Goal: Navigation & Orientation: Understand site structure

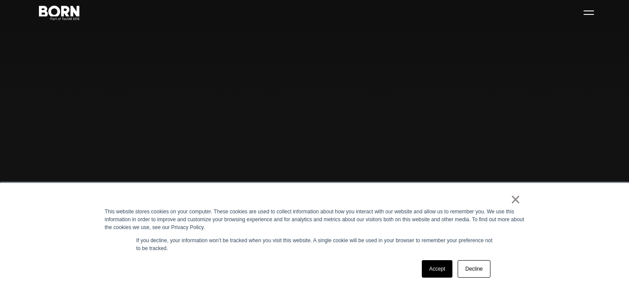
scroll to position [42, 0]
click at [444, 269] on link "Accept" at bounding box center [437, 268] width 31 height 17
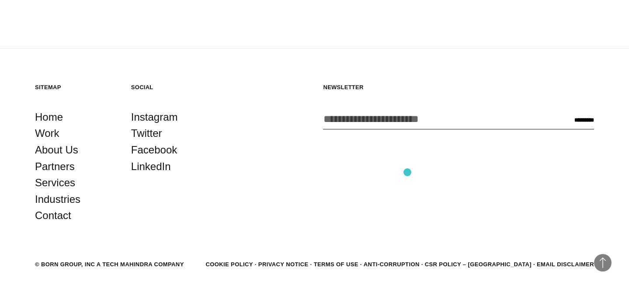
scroll to position [2184, 0]
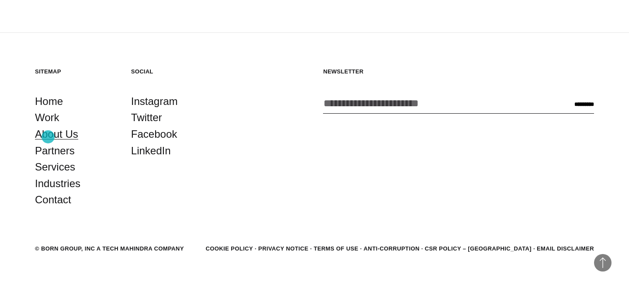
click at [49, 137] on link "About Us" at bounding box center [56, 134] width 43 height 17
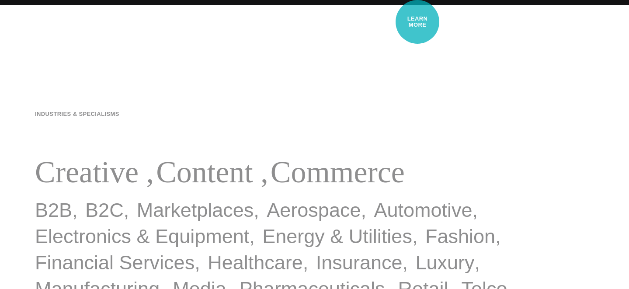
scroll to position [0, 0]
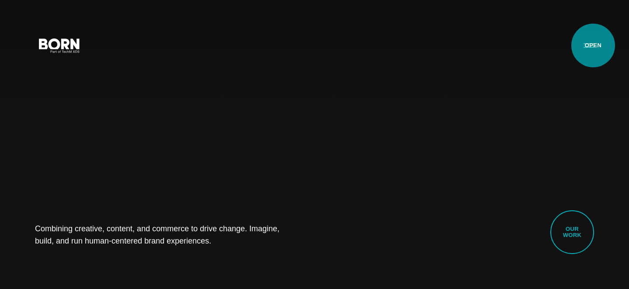
click at [594, 45] on button "Primary Menu" at bounding box center [589, 45] width 21 height 18
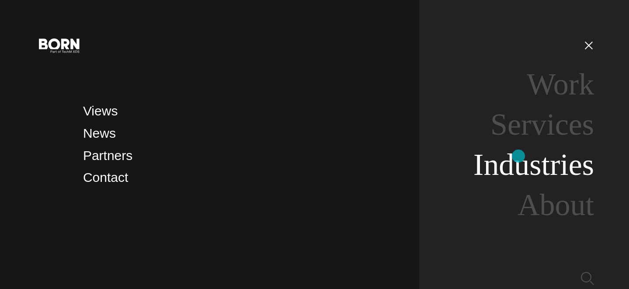
click at [517, 164] on link "Industries" at bounding box center [534, 165] width 121 height 34
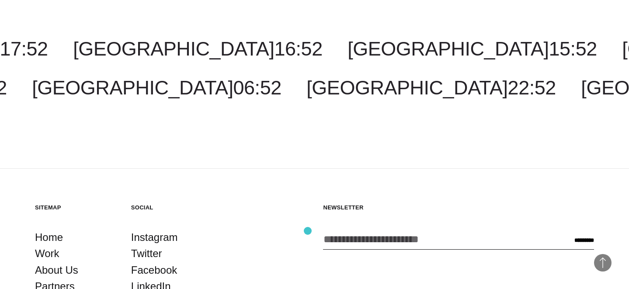
scroll to position [1307, 0]
